Goal: Task Accomplishment & Management: Use online tool/utility

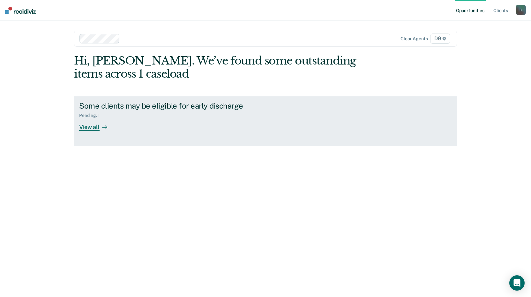
click at [95, 126] on div "View all" at bounding box center [97, 124] width 36 height 12
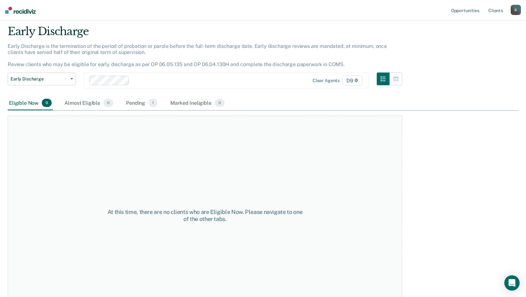
scroll to position [38, 0]
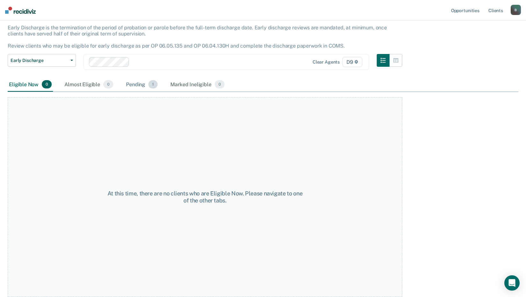
click at [138, 84] on div "Pending 1" at bounding box center [142, 85] width 34 height 14
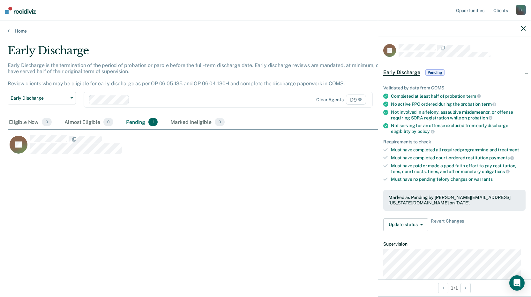
scroll to position [0, 0]
click at [435, 72] on span "Pending" at bounding box center [434, 73] width 19 height 6
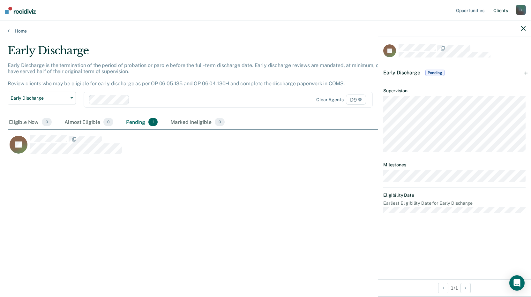
click at [503, 9] on link "Client s" at bounding box center [500, 10] width 17 height 20
